Goal: Information Seeking & Learning: Learn about a topic

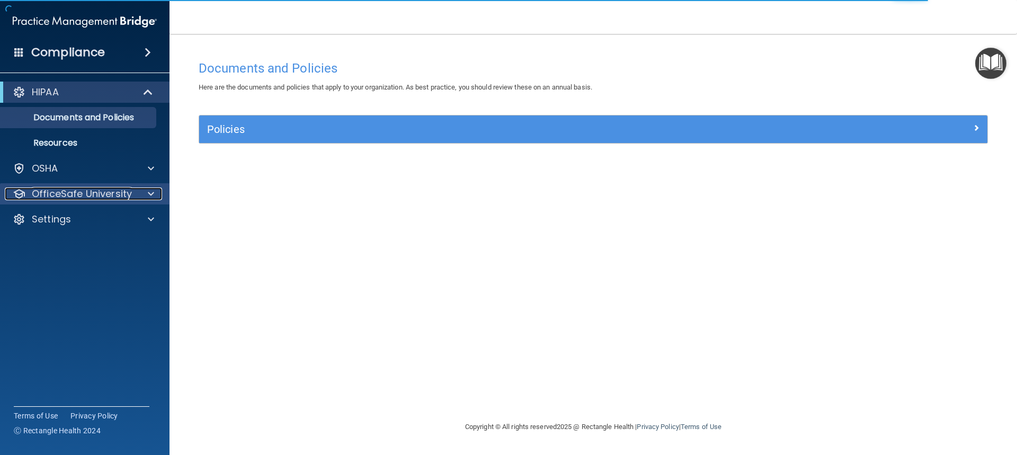
click at [111, 189] on p "OfficeSafe University" at bounding box center [82, 193] width 100 height 13
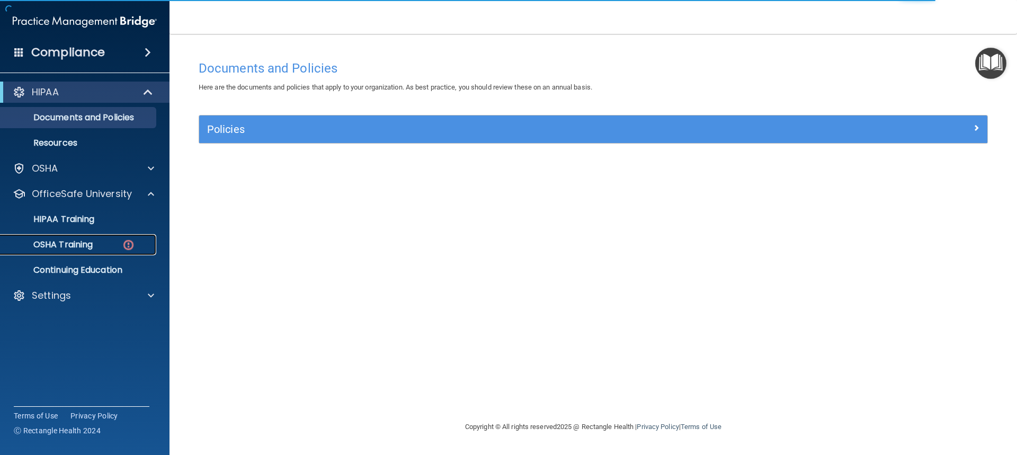
click at [115, 246] on div "OSHA Training" at bounding box center [79, 244] width 145 height 11
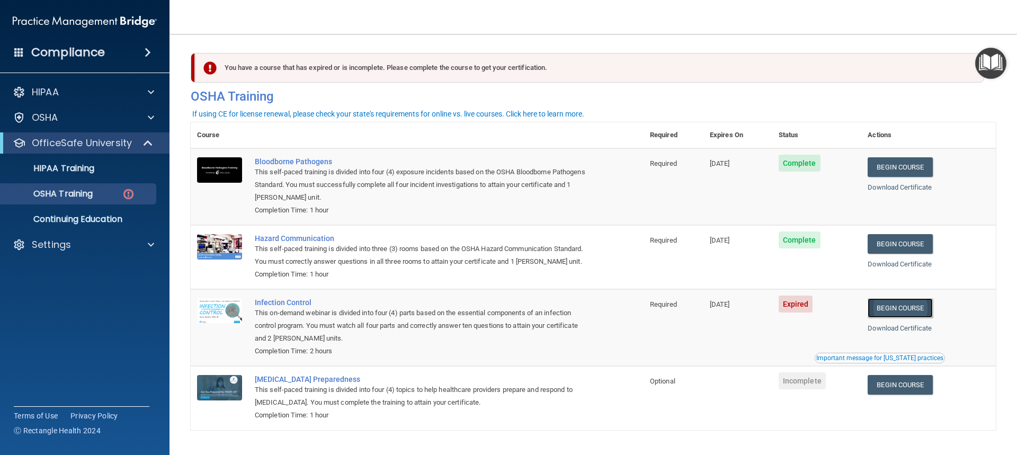
click at [912, 318] on link "Begin Course" at bounding box center [900, 308] width 65 height 20
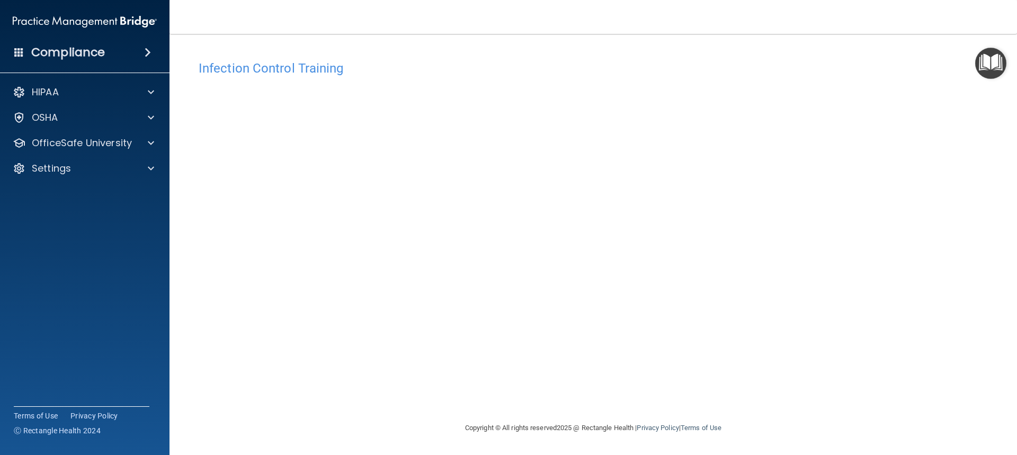
click at [805, 389] on div "Infection Control Training This course doesn’t expire until [DATE]. Are you sur…" at bounding box center [593, 238] width 805 height 367
